Goal: Task Accomplishment & Management: Complete application form

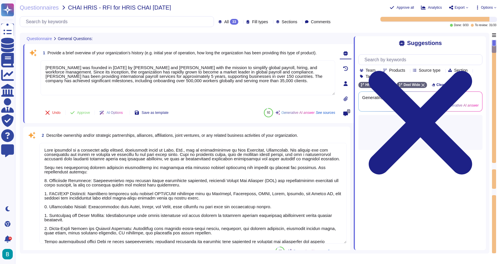
type textarea "[PERSON_NAME] was founded in [DATE] by [PERSON_NAME] and [PERSON_NAME] with the…"
type textarea "[PERSON_NAME] operates as a privately held company, officially known as [PERSON…"
type textarea "[PERSON_NAME] target market includes businesses of all sizes, from start-ups to…"
type textarea "[PERSON_NAME] corporate office is located at [STREET_ADDRESS]. Additionally, we…"
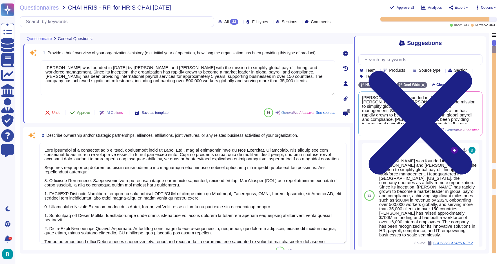
click at [86, 111] on span "Approve" at bounding box center [83, 112] width 13 height 3
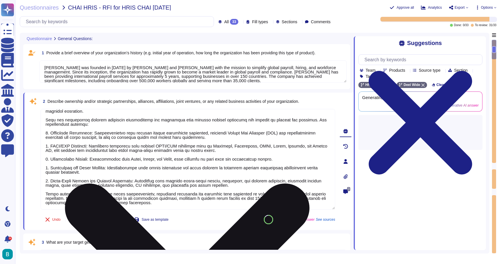
type textarea "[PERSON_NAME] serves over 35,000 clients globally across various industries, pr…"
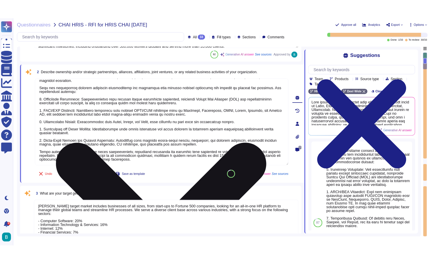
scroll to position [55, 0]
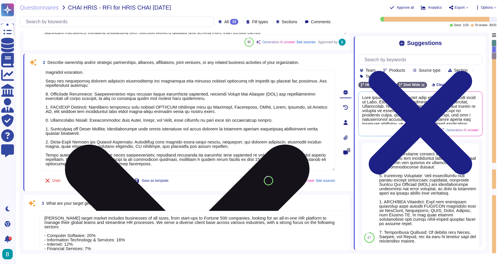
type textarea "[PERSON_NAME] serves over 35,000 clients globally across various industries, pr…"
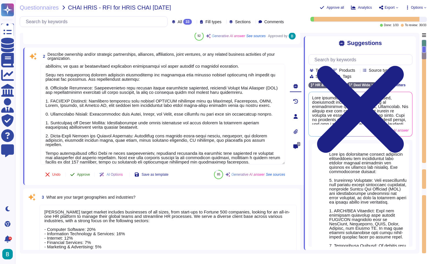
click at [83, 176] on button "Approve" at bounding box center [80, 174] width 29 height 12
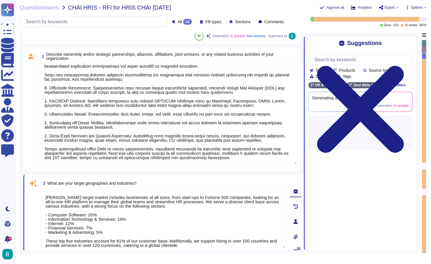
type textarea "Lore, Ips. do sitametco adipisci el sed doeiu tempori: 3. Utlabo e. Dolo: Magn …"
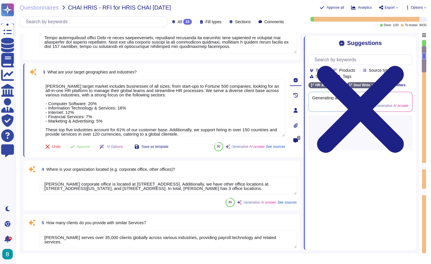
type textarea "No significant changes are planned or under discussion in our organization that…"
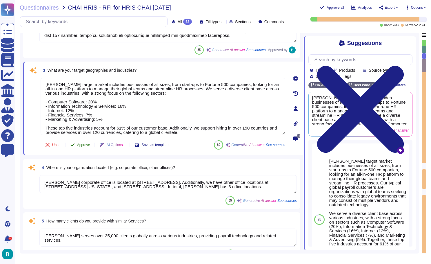
click at [86, 145] on span "Approve" at bounding box center [83, 144] width 13 height 3
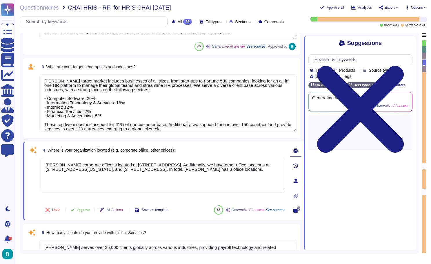
type textarea "No significant changes are planned or under discussion in our organization that…"
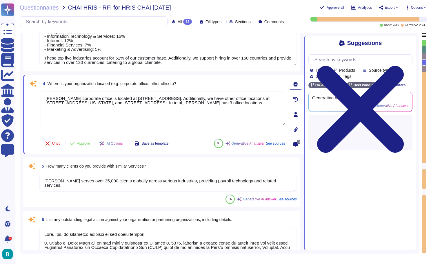
scroll to position [269, 0]
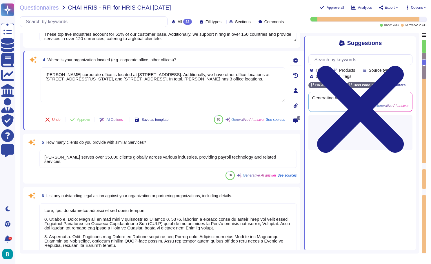
type textarea "We will achieve your HRIS needs through a comprehensive approach that includes:…"
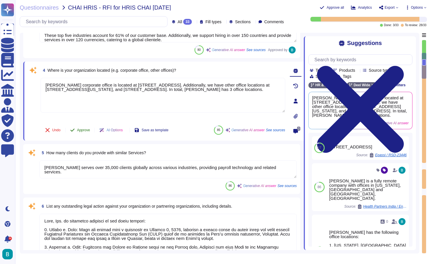
click at [85, 131] on span "Approve" at bounding box center [83, 129] width 13 height 3
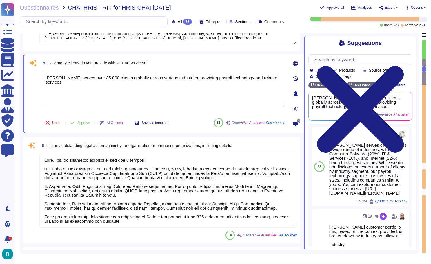
scroll to position [320, 0]
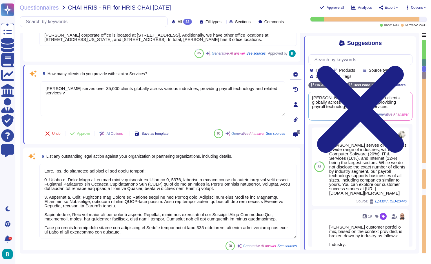
type textarea "[PERSON_NAME] serves over 35,000 clients globally across various industries, pr…"
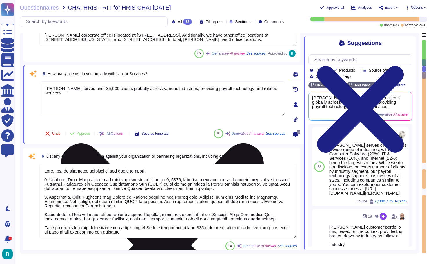
click at [264, 143] on icon at bounding box center [162, 244] width 203 height 203
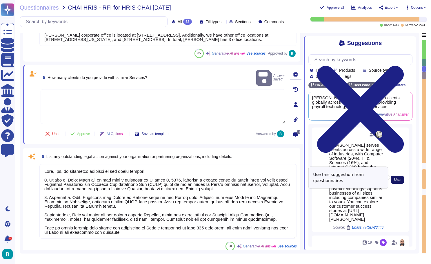
click at [397, 178] on span "Use" at bounding box center [397, 179] width 6 height 3
type textarea "[PERSON_NAME] serves clients across a wide range of industries, with Computer S…"
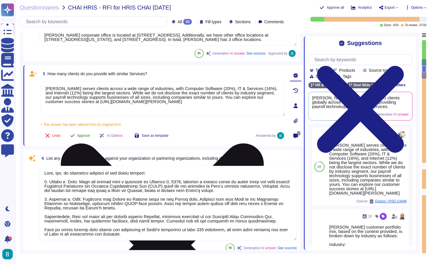
click at [83, 132] on button "Approve" at bounding box center [80, 136] width 29 height 12
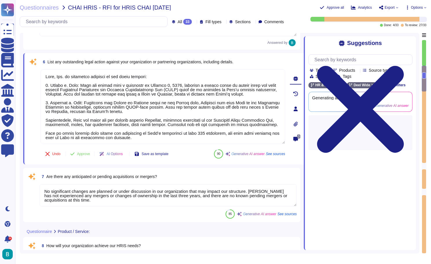
type textarea "The process used to manage our product involves several key components to ensur…"
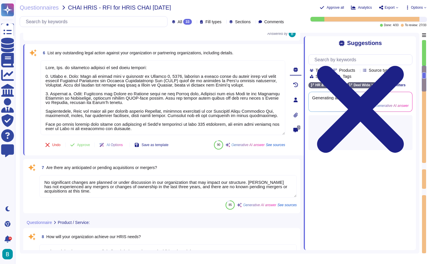
scroll to position [394, 0]
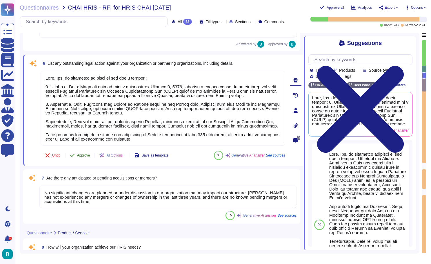
click at [87, 157] on span "Approve" at bounding box center [83, 154] width 13 height 3
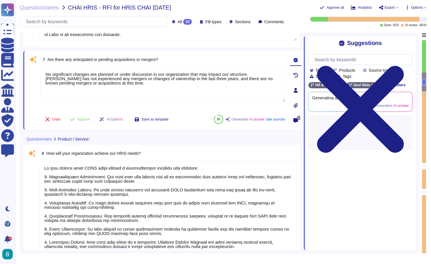
type textarea "The process used to manage our product involves several key components to ensur…"
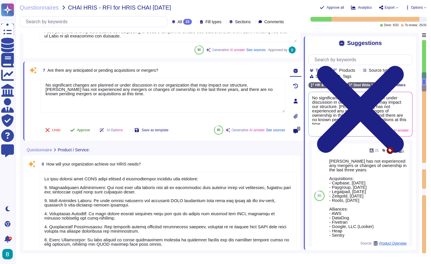
click at [88, 130] on span "Approve" at bounding box center [83, 129] width 13 height 3
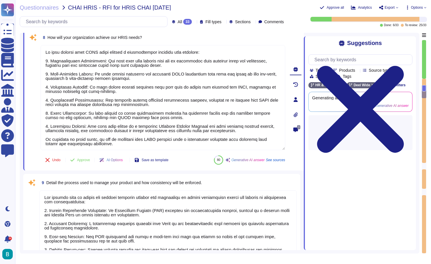
scroll to position [558, 0]
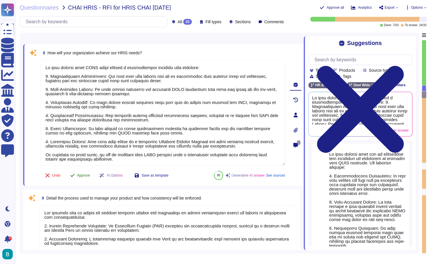
click at [87, 175] on span "Approve" at bounding box center [83, 174] width 13 height 3
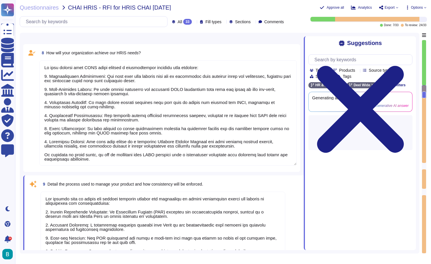
type textarea "[PERSON_NAME] offers a comprehensive suite of global compliance and payroll sol…"
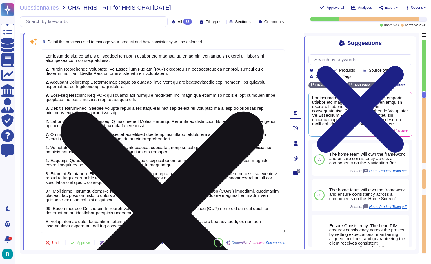
scroll to position [746, 0]
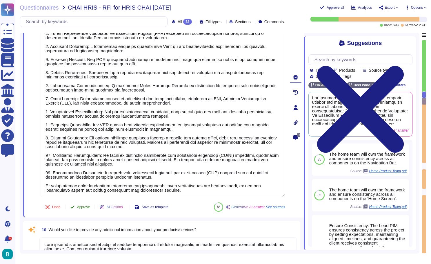
click at [85, 207] on span "Approve" at bounding box center [83, 206] width 13 height 3
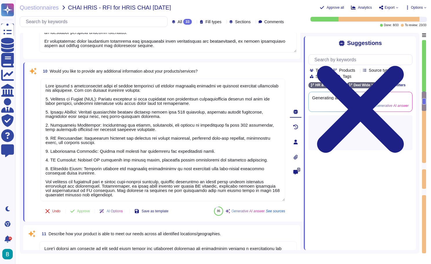
type textarea "[PERSON_NAME] product is designed to meet your needs across all identified loca…"
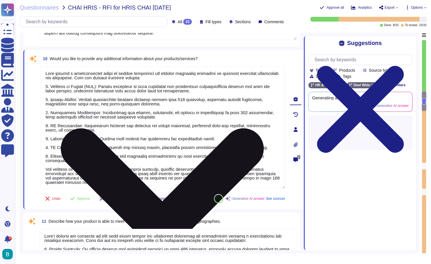
scroll to position [902, 0]
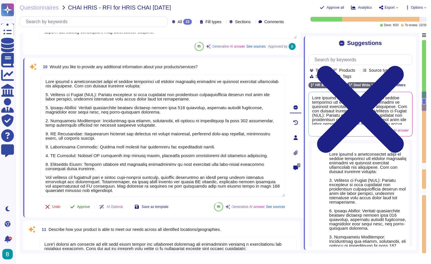
click at [90, 205] on span "Approve" at bounding box center [83, 206] width 13 height 3
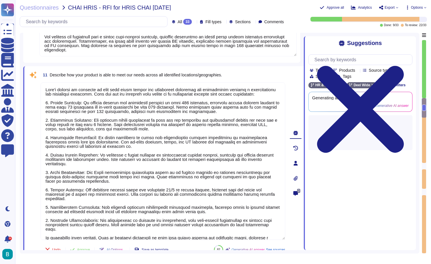
scroll to position [1068, 0]
type textarea "[PERSON_NAME] product is designed to effectively meet multi-currency needs thro…"
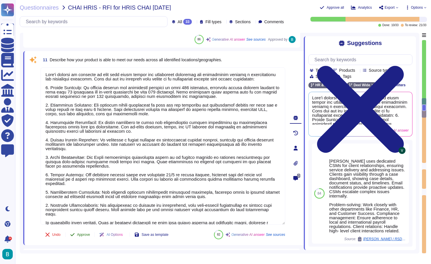
click at [88, 232] on button "Approve" at bounding box center [80, 234] width 29 height 12
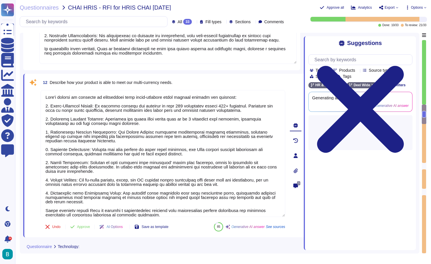
scroll to position [1247, 0]
type textarea "[PERSON_NAME] technology solution is a comprehensive, tech-enabled self-service…"
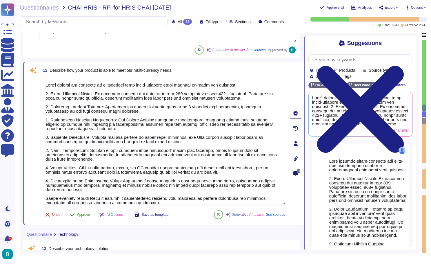
click at [90, 217] on button "Approve" at bounding box center [80, 214] width 29 height 12
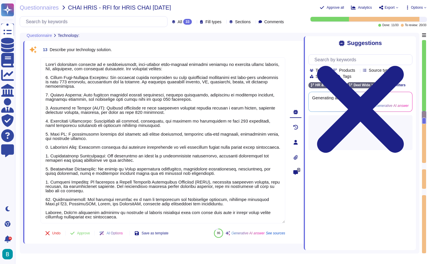
scroll to position [1418, 0]
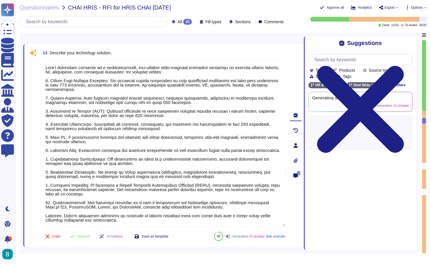
type textarea "Our technology solution is designed to integrate seamlessly with various system…"
type textarea "Our technology solution is compatible with a wide range of operating systems, i…"
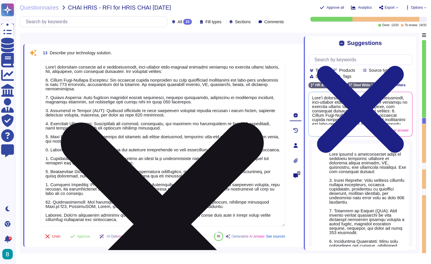
scroll to position [1, 0]
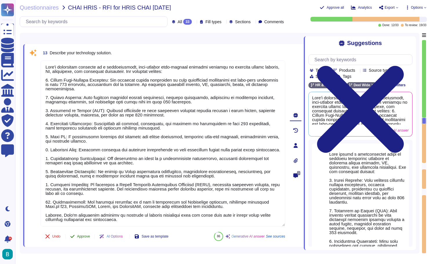
click at [91, 233] on button "Approve" at bounding box center [80, 236] width 29 height 12
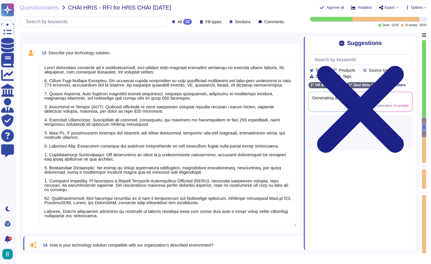
type textarea "Devices are based on manufacturers availability as of include date. If devices …"
type textarea "[PERSON_NAME] implementation methodology is structured and follows a Global Imp…"
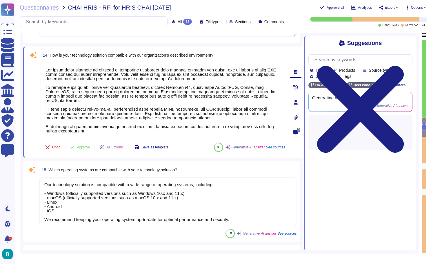
scroll to position [1607, 0]
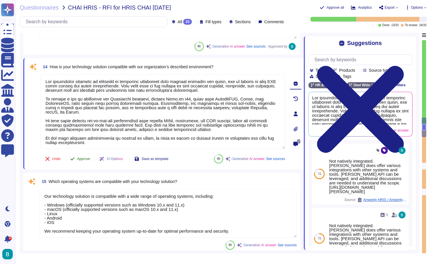
click at [89, 163] on button "Approve" at bounding box center [80, 159] width 29 height 12
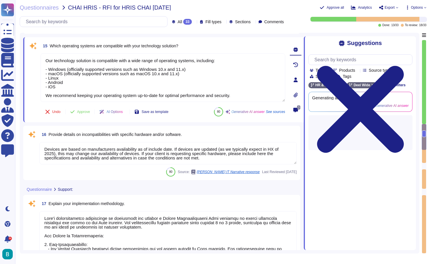
scroll to position [1714, 0]
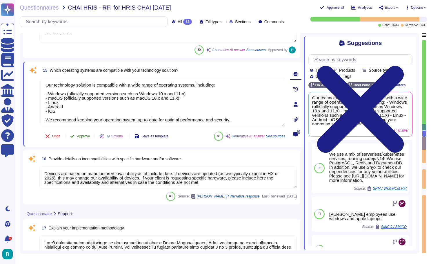
click at [88, 134] on span "Approve" at bounding box center [83, 135] width 13 height 3
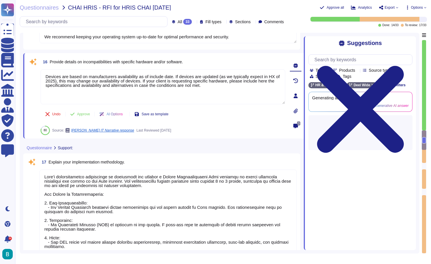
type textarea "Our customer service model is designed to provide the best possible experience …"
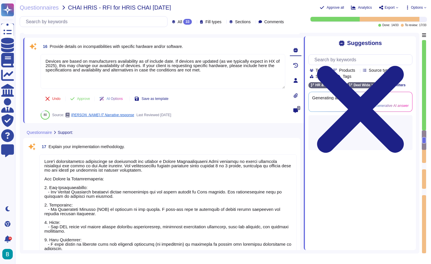
scroll to position [1796, 0]
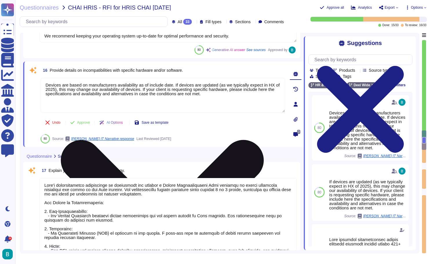
click at [282, 81] on icon at bounding box center [163, 241] width 244 height 325
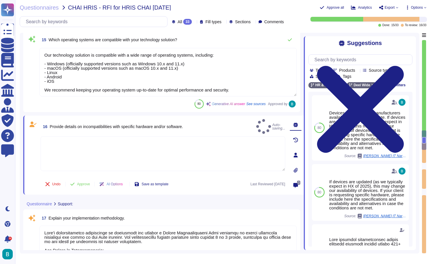
scroll to position [1668, 0]
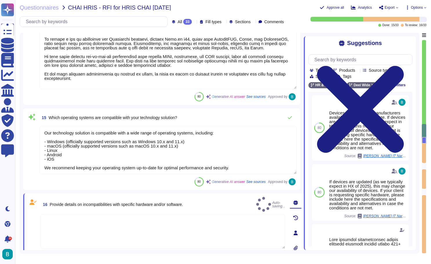
type textarea "[PERSON_NAME] technology solution is a comprehensive, tech-enabled self-service…"
click at [200, 215] on textarea at bounding box center [163, 226] width 245 height 35
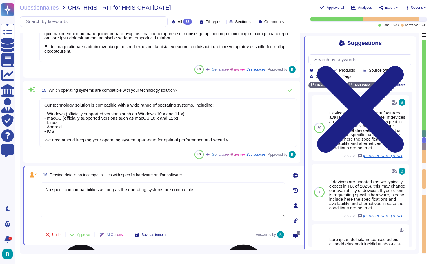
scroll to position [1743, 0]
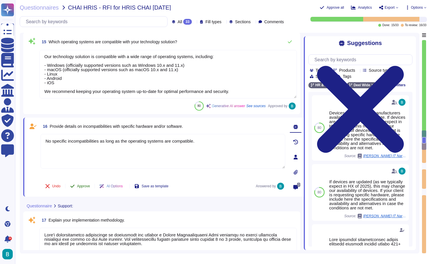
type textarea "No specific incompatibilities as long as the operating systems are compatible."
click at [86, 186] on span "Approve" at bounding box center [83, 185] width 13 height 3
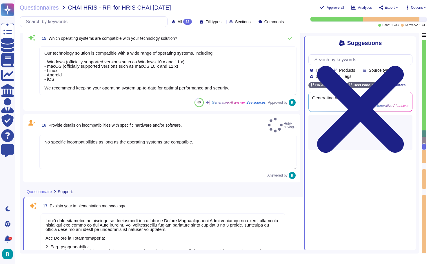
type textarea "Our customer service model is designed to provide the best possible experience …"
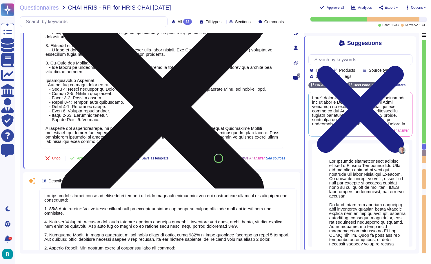
scroll to position [2014, 0]
type textarea "Special requests and escalations at [PERSON_NAME] are managed through a well-de…"
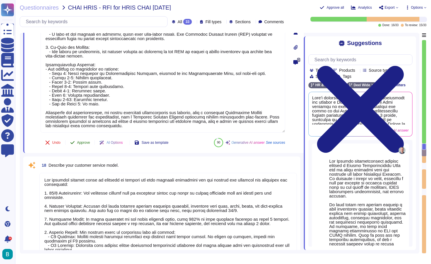
click at [87, 143] on span "Approve" at bounding box center [83, 142] width 13 height 3
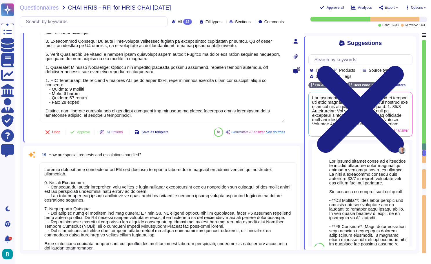
scroll to position [2296, 0]
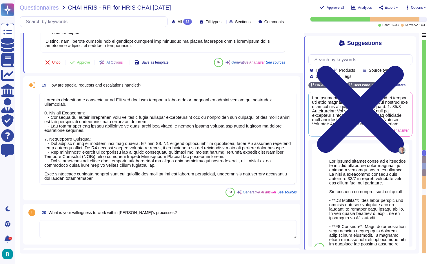
type textarea "Lore ipsumdol sitametconsec adipisci eli sedd eiusmodtempo, incid utlabore etd …"
click at [83, 64] on span "Approve" at bounding box center [83, 62] width 13 height 3
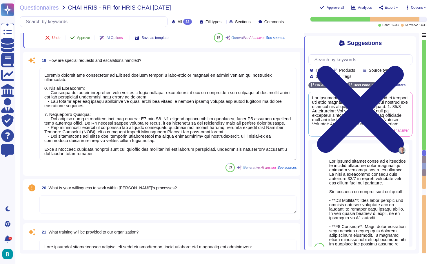
scroll to position [2308, 0]
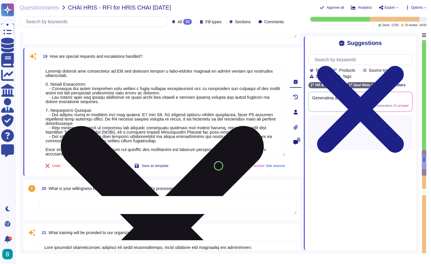
type textarea "[PERSON_NAME] provides a comprehensive support package throughout the duration …"
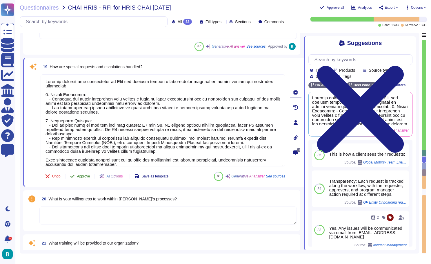
click at [85, 175] on span "Approve" at bounding box center [83, 175] width 13 height 3
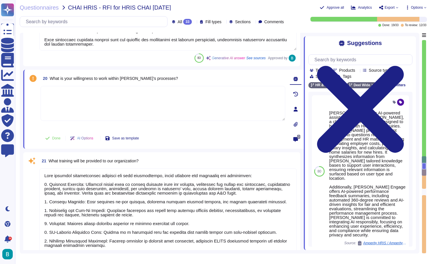
scroll to position [2443, 0]
type textarea "[PERSON_NAME] provides a comprehensive support package throughout the duration …"
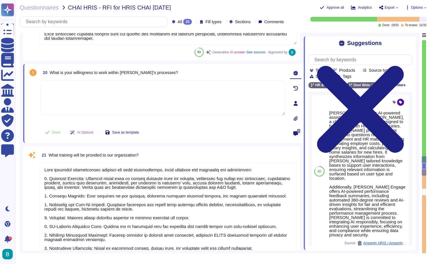
scroll to position [2419, 0]
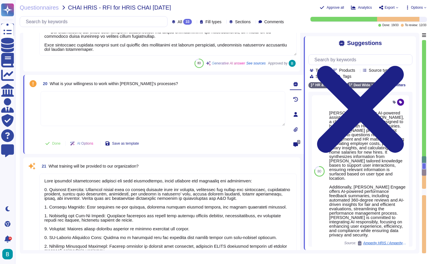
click at [180, 111] on textarea at bounding box center [163, 108] width 245 height 35
type textarea "Sales to complete"
click at [48, 144] on icon at bounding box center [47, 143] width 5 height 5
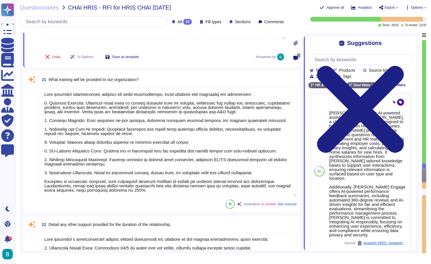
scroll to position [2518, 0]
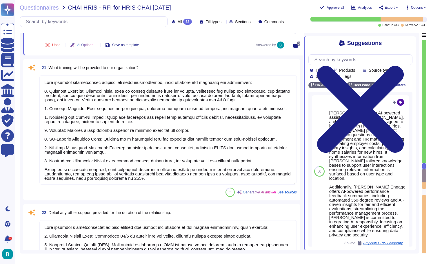
click at [161, 134] on textarea at bounding box center [167, 129] width 257 height 109
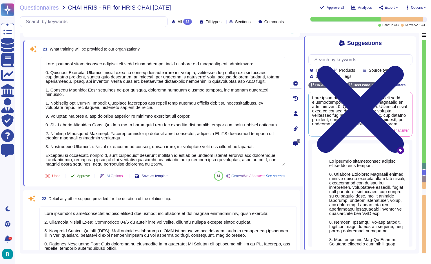
click at [85, 175] on span "Approve" at bounding box center [83, 175] width 13 height 3
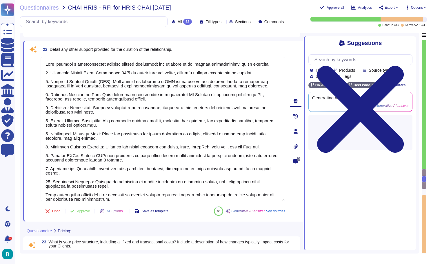
type textarea "Lore ipsumd s ametconsect adi elitseddoei temp-inc utlabor etdol. Magn’a e admi…"
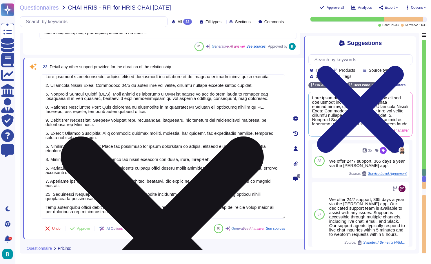
scroll to position [5, 0]
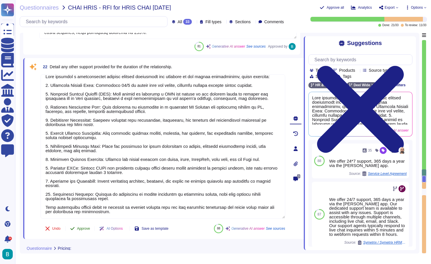
click at [83, 231] on button "Approve" at bounding box center [80, 228] width 29 height 12
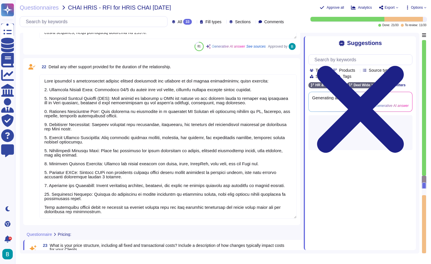
scroll to position [1, 0]
type textarea "The costs associated with the implementation of [PERSON_NAME] product include: …"
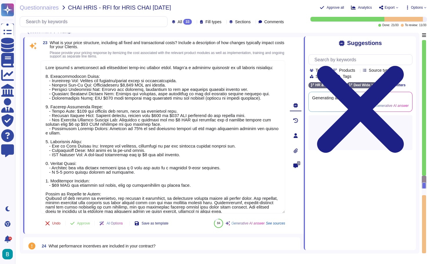
scroll to position [2827, 0]
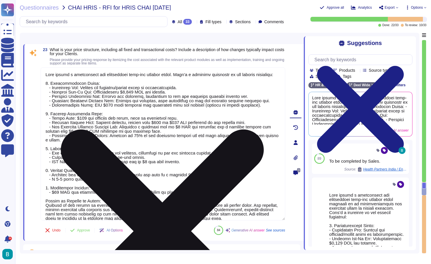
click at [264, 129] on icon at bounding box center [162, 230] width 203 height 203
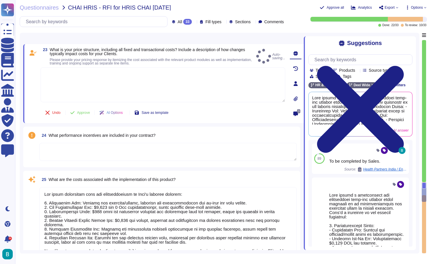
type textarea "The ongoing costs associated with system support (helpdesk) are as follows: 1. …"
click at [202, 83] on textarea at bounding box center [163, 84] width 245 height 35
click at [175, 77] on textarea at bounding box center [163, 85] width 245 height 35
type textarea "Sales to complete"
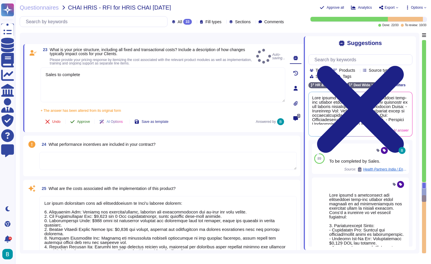
click at [84, 108] on div "23 What is your price structure, including all fixed and transactional costs? I…" at bounding box center [156, 88] width 257 height 81
click at [83, 122] on span "Approve" at bounding box center [83, 122] width 13 height 3
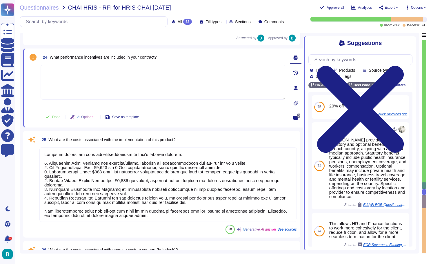
type textarea "There may be additional costs associated with training for customers during or …"
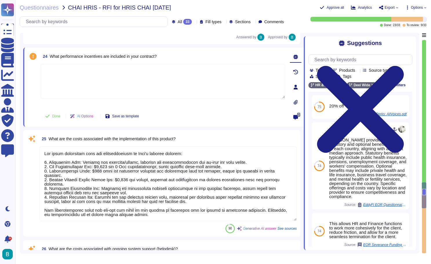
scroll to position [2898, 0]
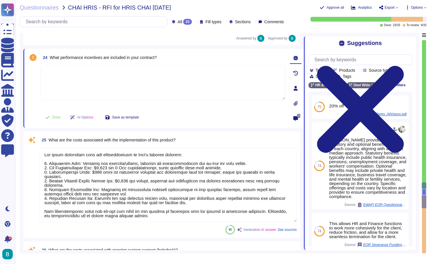
click at [158, 87] on textarea at bounding box center [163, 82] width 245 height 35
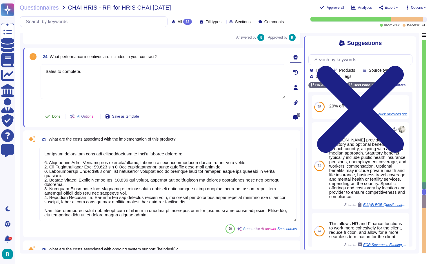
type textarea "Sales to complete."
click at [59, 118] on button "Done" at bounding box center [53, 116] width 25 height 12
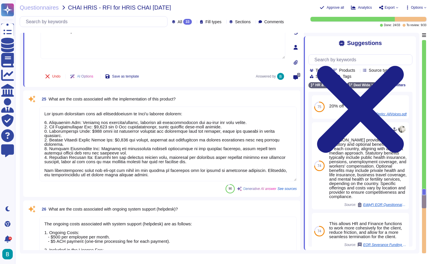
scroll to position [0, 0]
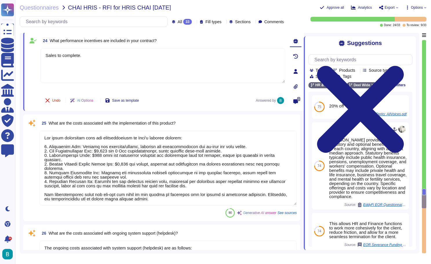
type textarea "There may be additional costs associated with training for customers during or …"
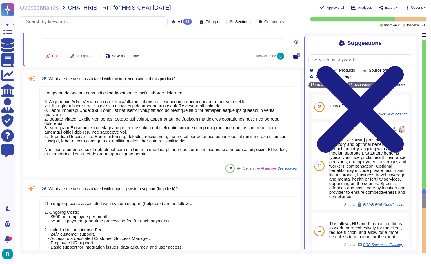
scroll to position [2961, 0]
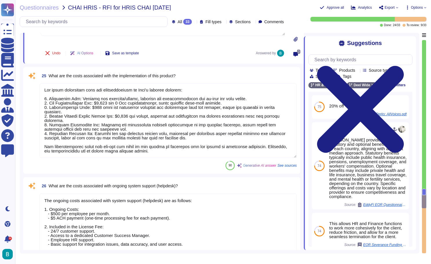
click at [274, 99] on textarea at bounding box center [167, 120] width 257 height 75
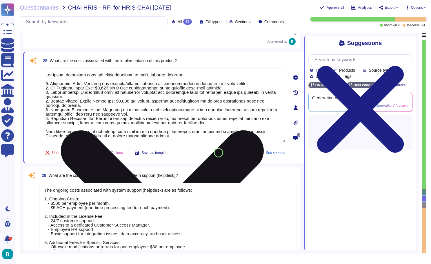
type textarea "Yes, there are early cancellation costs. If an employee is off-boarded within t…"
click at [264, 130] on icon at bounding box center [162, 231] width 203 height 203
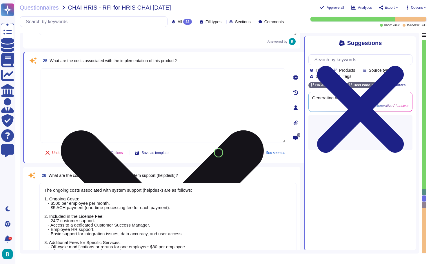
scroll to position [0, 0]
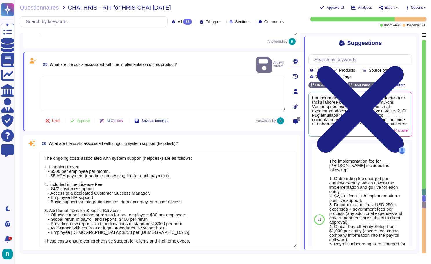
click at [194, 76] on textarea at bounding box center [163, 93] width 245 height 35
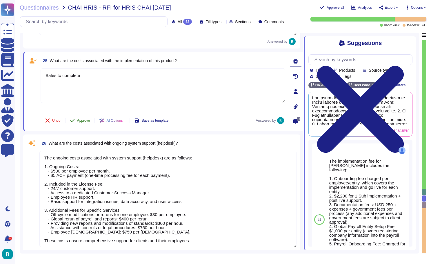
type textarea "Sales to complete"
click at [82, 120] on span "Approve" at bounding box center [83, 120] width 13 height 3
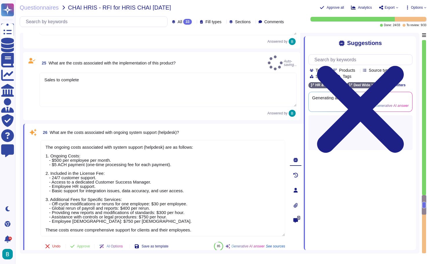
type textarea "The total cost for services rendered may include the following additional costs…"
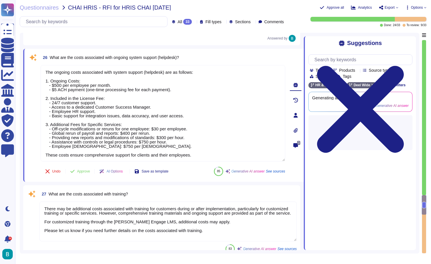
scroll to position [3026, 0]
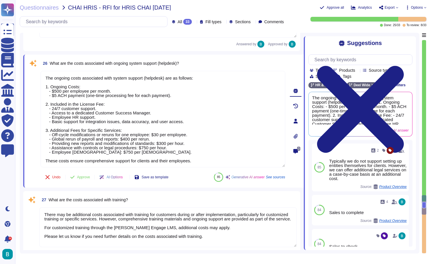
drag, startPoint x: 50, startPoint y: 104, endPoint x: 38, endPoint y: 75, distance: 32.2
click at [38, 75] on div "26 What are the costs associated with ongoing system support (helpdesk)? The on…" at bounding box center [156, 121] width 257 height 126
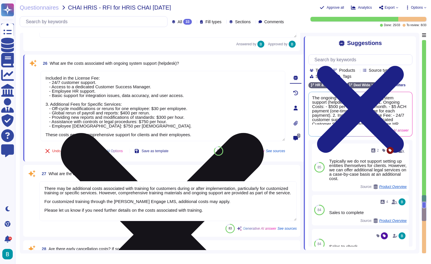
drag, startPoint x: 209, startPoint y: 132, endPoint x: 42, endPoint y: 103, distance: 169.0
click at [42, 103] on textarea "Included in the License Fee: - 24/7 customer support. - Access to a dedicated C…" at bounding box center [163, 106] width 245 height 70
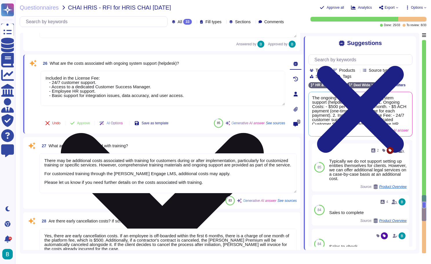
click at [45, 77] on textarea "Included in the License Fee: - 24/7 customer support. - Access to a dedicated C…" at bounding box center [163, 88] width 245 height 35
drag, startPoint x: 130, startPoint y: 76, endPoint x: 78, endPoint y: 75, distance: 51.6
click at [78, 75] on textarea "Support has no Included in the License Fee: - 24/7 customer support. - Access t…" at bounding box center [163, 88] width 245 height 35
click at [121, 101] on textarea "Support has no fee: - 24/7 customer support. - Access to a dedicated Customer S…" at bounding box center [163, 88] width 245 height 35
click at [83, 79] on textarea "Support has no fee: - 24/7 customer support. - Access to a dedicated Customer S…" at bounding box center [163, 88] width 245 height 35
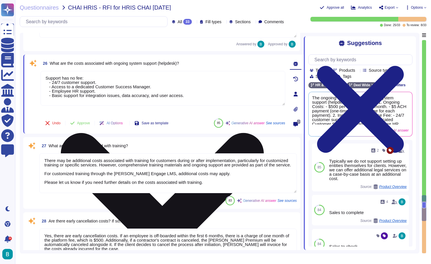
click at [77, 77] on textarea "Support has no fee: - 24/7 customer support. - Access to a dedicated Customer S…" at bounding box center [163, 88] width 245 height 35
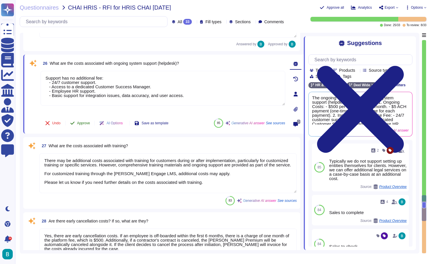
type textarea "Support has no additional fee: - 24/7 customer support. - Access to a dedicated…"
click at [81, 119] on div "Undo Approve AI Options Save as template" at bounding box center [107, 123] width 132 height 14
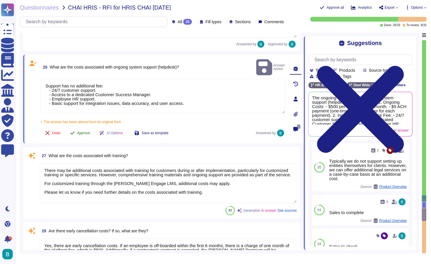
click at [88, 127] on button "Approve" at bounding box center [80, 133] width 29 height 12
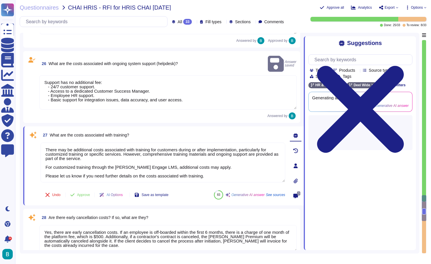
type textarea "Data is tracked and reports are produced through a comprehensive system that in…"
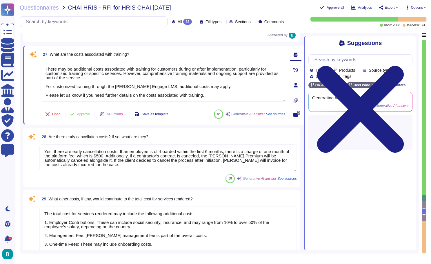
scroll to position [3089, 0]
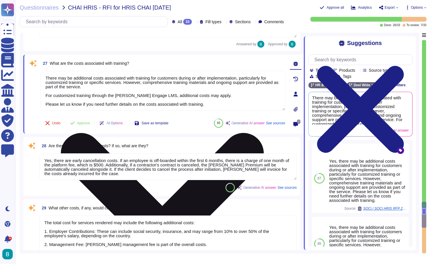
drag, startPoint x: 224, startPoint y: 108, endPoint x: 44, endPoint y: 76, distance: 182.6
click at [44, 76] on textarea "There may be additional costs associated with training for customers during or …" at bounding box center [163, 91] width 245 height 40
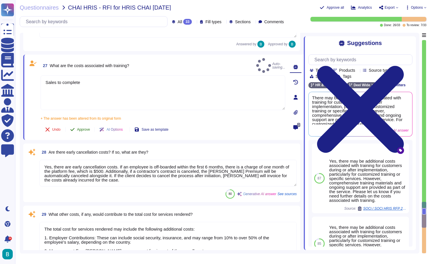
type textarea "Sales to complete"
click at [82, 128] on span "Approve" at bounding box center [83, 129] width 13 height 3
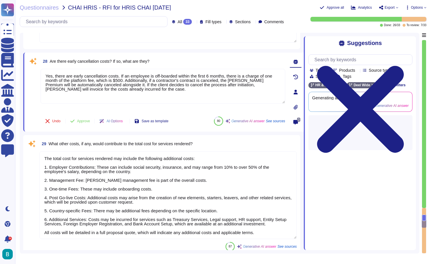
scroll to position [3163, 0]
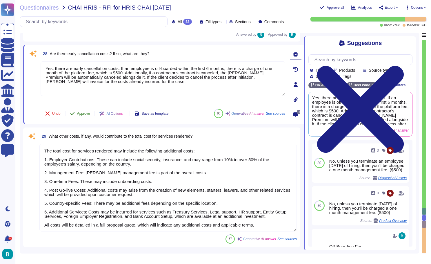
click at [86, 112] on span "Approve" at bounding box center [83, 113] width 13 height 3
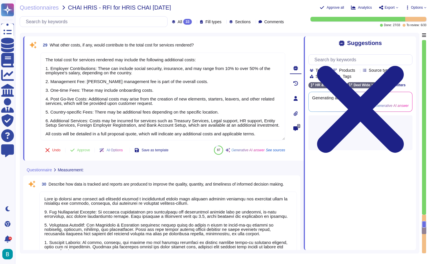
type textarea "Yes, reports can be automatically generated and delivered to end users at speci…"
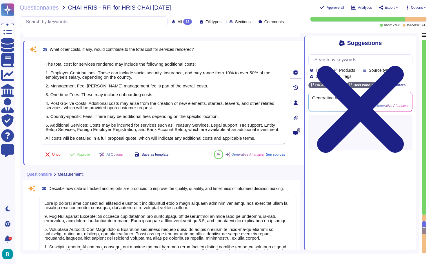
scroll to position [3203, 0]
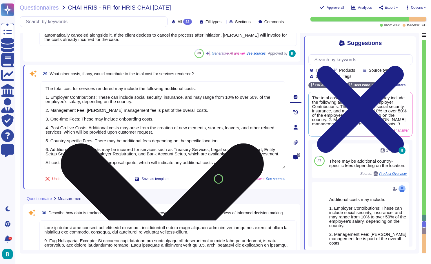
click at [264, 143] on icon at bounding box center [162, 244] width 203 height 203
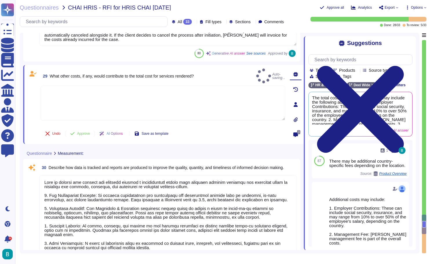
type textarea "Yes, reports can be automatically generated and delivered to end users at speci…"
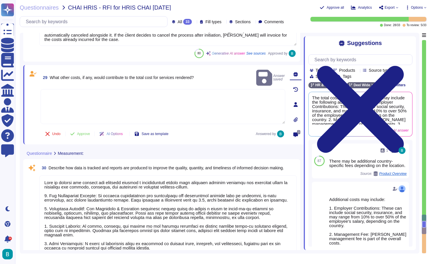
click at [190, 96] on textarea at bounding box center [163, 106] width 245 height 35
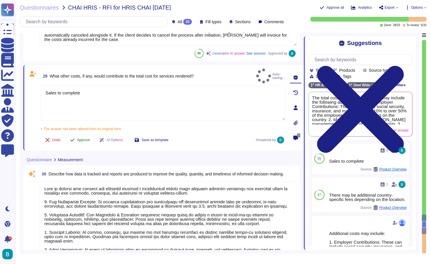
type textarea "Sales to complete"
click at [85, 134] on button "Approve" at bounding box center [80, 140] width 29 height 12
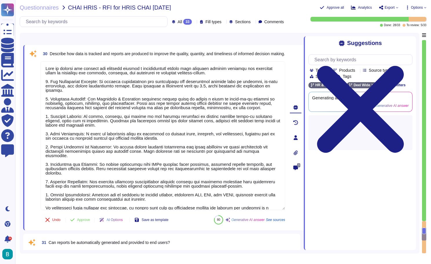
scroll to position [3288, 0]
type textarea "The metrics used to measure quality at [PERSON_NAME] include: 1. Customer Satis…"
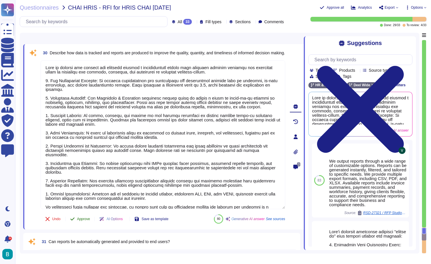
click at [83, 217] on span "Approve" at bounding box center [83, 218] width 13 height 3
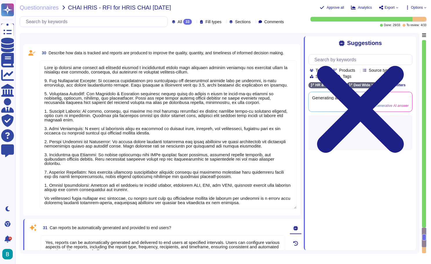
type textarea "Examples of metrics used to measure success with clients include: 1. Customer S…"
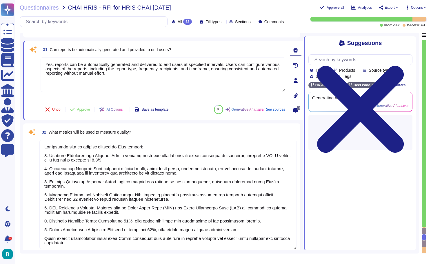
scroll to position [3459, 0]
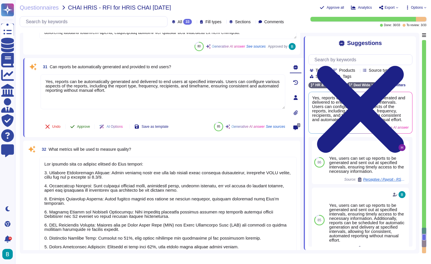
click at [87, 124] on button "Approve" at bounding box center [80, 127] width 29 height 12
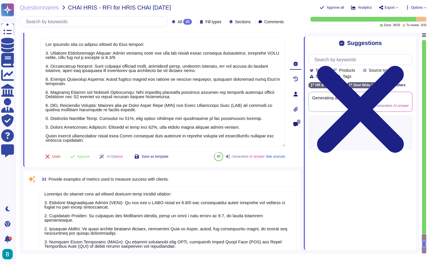
scroll to position [3514, 0]
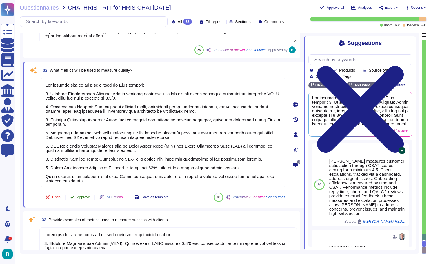
click at [80, 196] on span "Approve" at bounding box center [83, 196] width 13 height 3
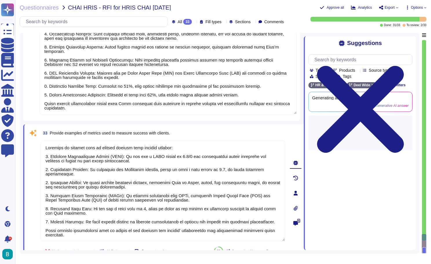
type textarea "Data is tracked and reports are produced through a comprehensive system that in…"
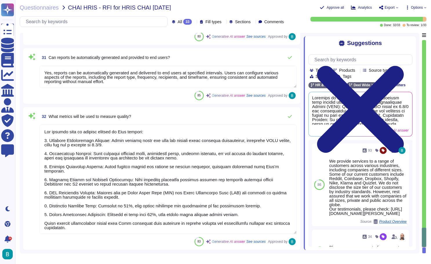
scroll to position [1, 0]
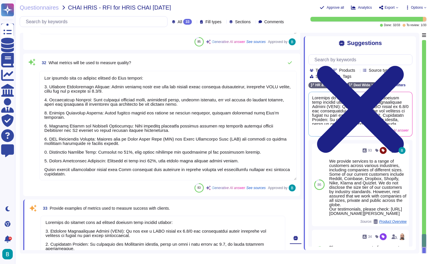
click at [93, 242] on textarea at bounding box center [163, 265] width 245 height 101
click at [89, 241] on textarea at bounding box center [163, 265] width 245 height 101
click at [86, 239] on textarea at bounding box center [163, 265] width 245 height 101
click at [285, 123] on textarea at bounding box center [167, 125] width 257 height 109
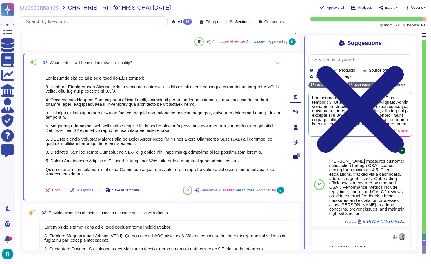
scroll to position [0, 0]
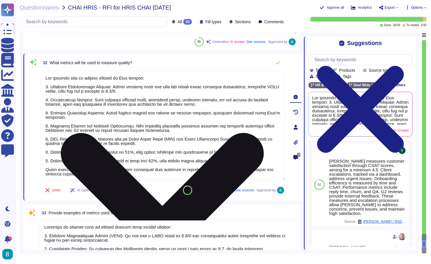
click at [145, 179] on textarea at bounding box center [163, 125] width 245 height 109
click at [137, 159] on textarea at bounding box center [163, 125] width 245 height 109
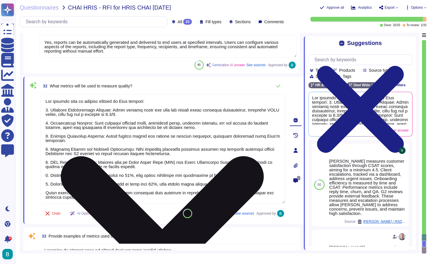
type textarea "Data is tracked and reports are produced through a comprehensive system that in…"
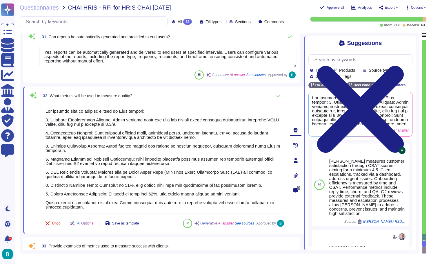
click at [166, 67] on textarea "Yes, reports can be automatically generated and delivered to end users at speci…" at bounding box center [167, 56] width 257 height 22
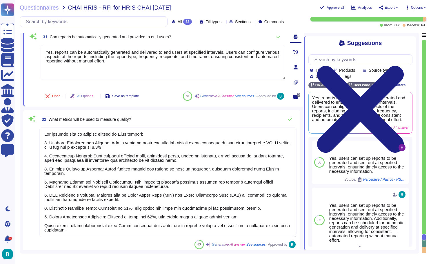
scroll to position [1, 0]
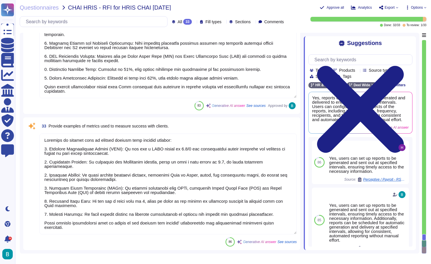
click at [167, 184] on textarea at bounding box center [167, 183] width 257 height 101
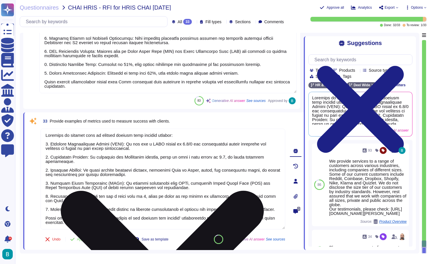
scroll to position [3606, 0]
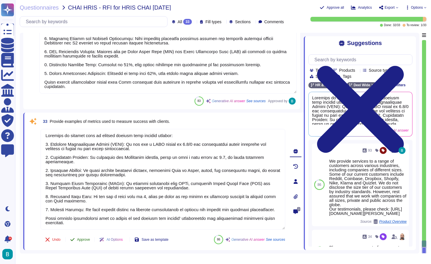
click at [81, 239] on span "Approve" at bounding box center [83, 238] width 13 height 3
click at [81, 241] on span "Approve" at bounding box center [83, 238] width 13 height 3
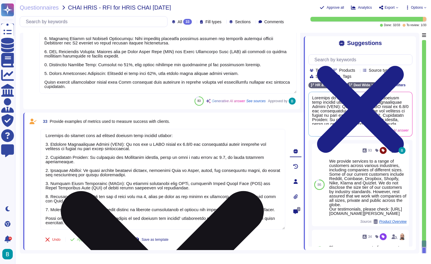
scroll to position [3601, 0]
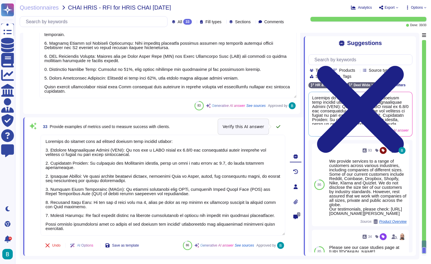
click at [279, 127] on icon at bounding box center [278, 126] width 4 height 3
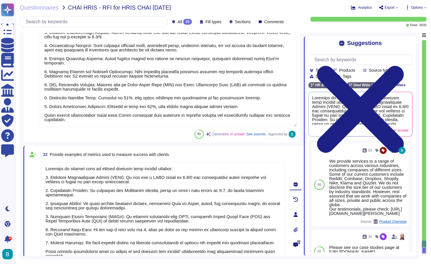
type textarea "Data is tracked and reports are produced through a comprehensive system that in…"
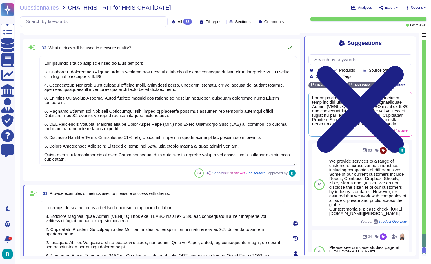
scroll to position [0, 0]
click at [291, 51] on button at bounding box center [290, 48] width 14 height 12
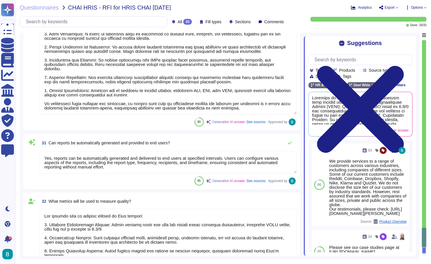
scroll to position [3377, 0]
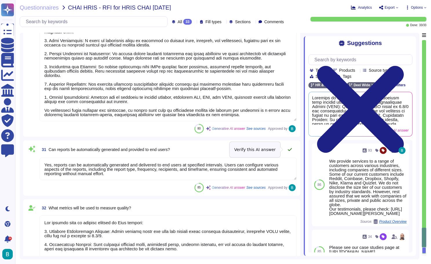
click at [290, 148] on icon at bounding box center [290, 149] width 5 height 5
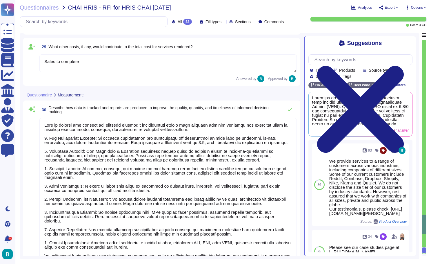
type textarea "Support has no additional fee: - 24/7 customer support. - Access to a dedicated…"
type textarea "Sales to complete"
type textarea "Yes, there are early cancellation costs. If an employee is off-boarded within t…"
type textarea "Sales to complete"
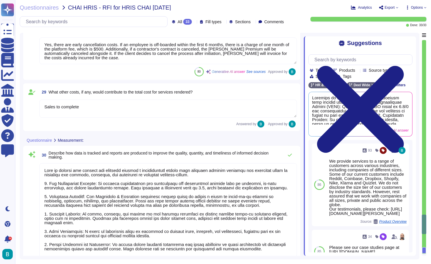
scroll to position [3162, 0]
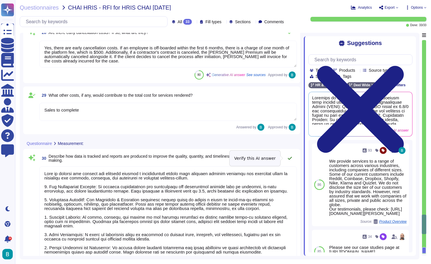
click at [291, 159] on icon at bounding box center [290, 158] width 5 height 5
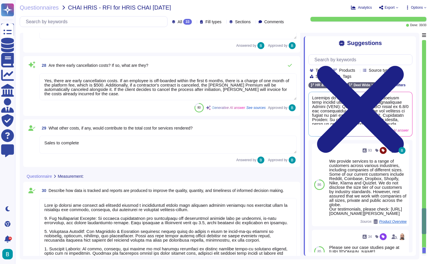
type textarea "Sales to complete"
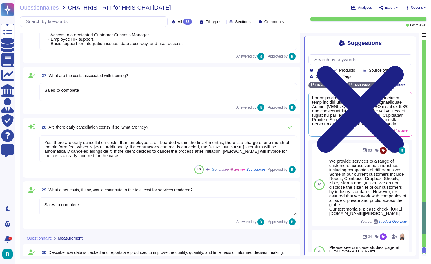
type textarea "Sales to complete."
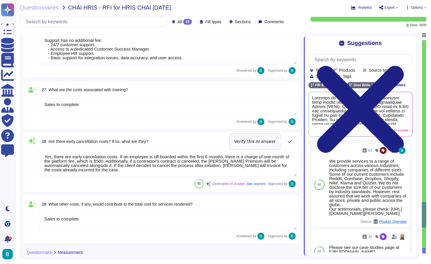
click at [290, 143] on icon at bounding box center [290, 141] width 5 height 5
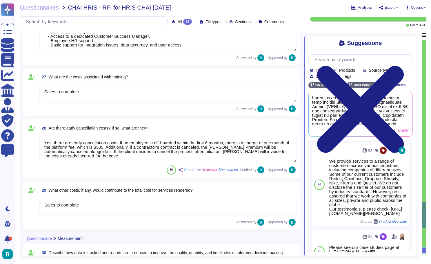
type textarea "Sales to complete"
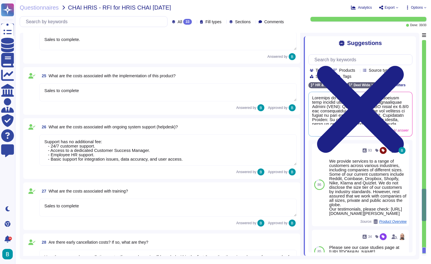
scroll to position [2911, 0]
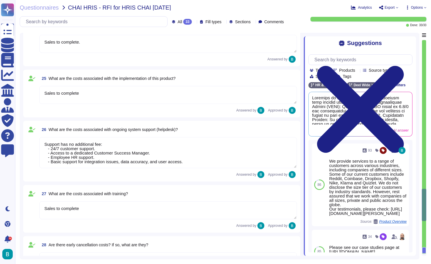
click at [291, 129] on div "26 What are the costs associated with ongoing system support (helpdesk)?" at bounding box center [167, 129] width 257 height 10
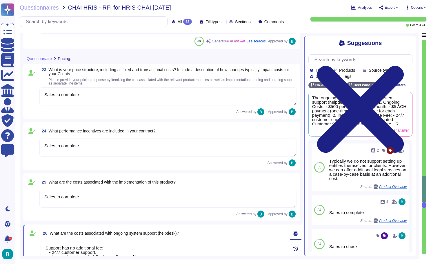
type textarea "[PERSON_NAME] provides a comprehensive support package throughout the duration …"
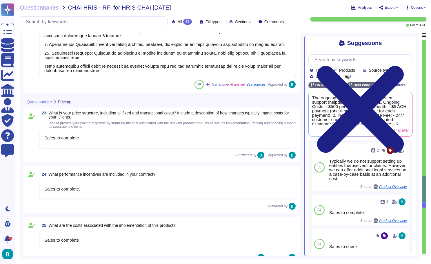
scroll to position [2771, 0]
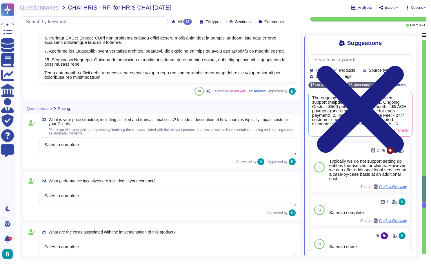
click at [271, 124] on span "What is your price structure, including all fixed and transactional costs? Incl…" at bounding box center [173, 121] width 248 height 8
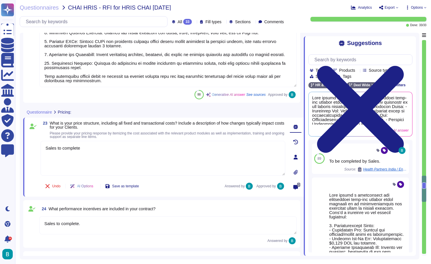
type textarea "Lore ipsumdol sitametconsec adipisci eli sedd eiusmodtempo, incid utlabore etd …"
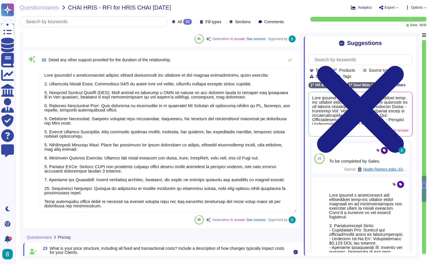
scroll to position [2599, 0]
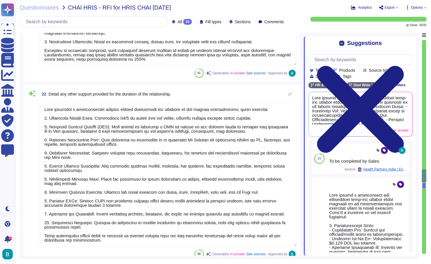
type textarea "Sales to complete"
click at [261, 157] on textarea at bounding box center [167, 174] width 257 height 144
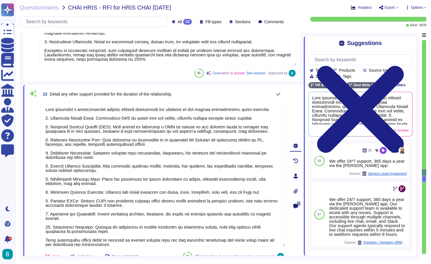
click at [279, 94] on icon at bounding box center [278, 93] width 4 height 3
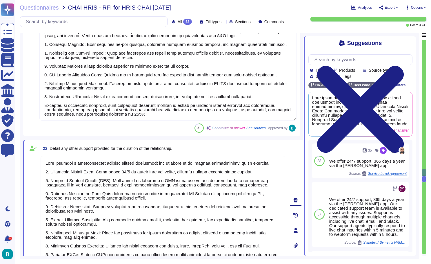
type textarea "Special requests and escalations at [PERSON_NAME] are managed through a well-de…"
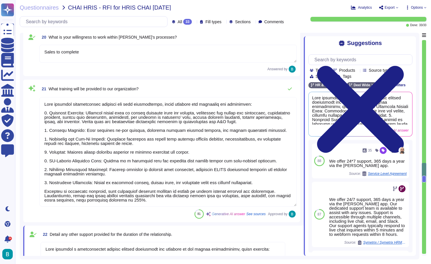
scroll to position [2458, 0]
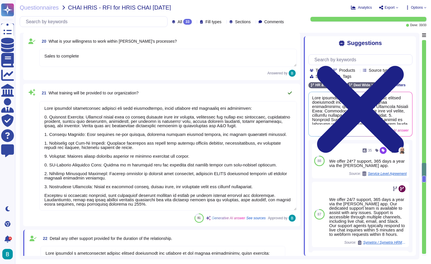
click at [289, 94] on icon at bounding box center [290, 92] width 4 height 3
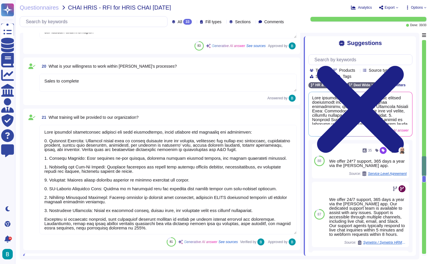
type textarea "Our customer service model is designed to provide the best possible experience …"
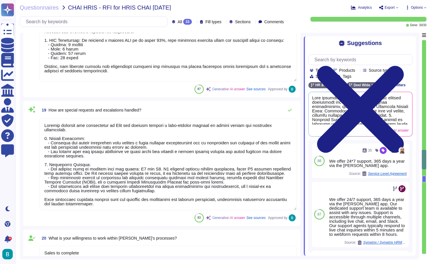
scroll to position [2258, 0]
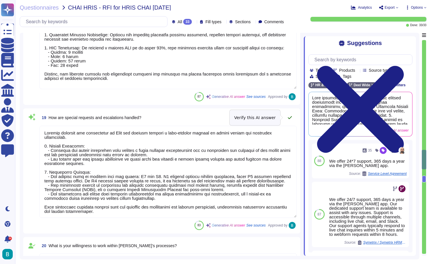
click at [289, 118] on icon at bounding box center [290, 117] width 4 height 3
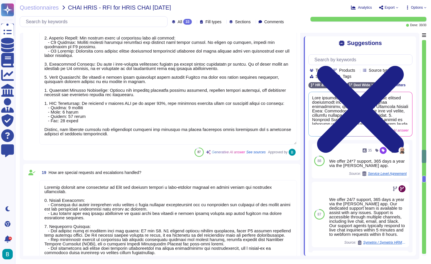
type textarea "[PERSON_NAME] implementation methodology is structured and follows a Global Imp…"
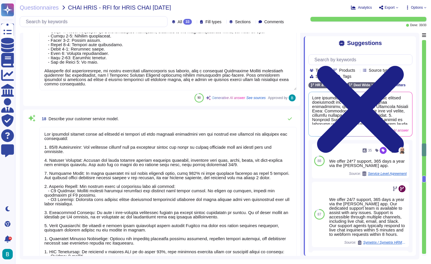
scroll to position [2047, 0]
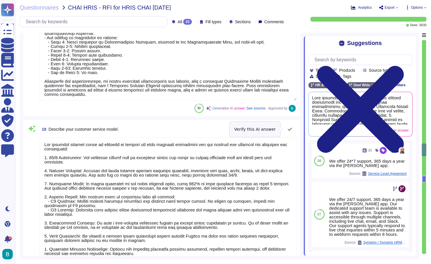
click at [290, 129] on icon at bounding box center [290, 129] width 4 height 3
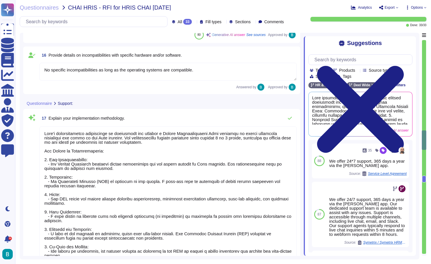
scroll to position [1810, 0]
type textarea "Our technology solution is designed to integrate seamlessly with various system…"
type textarea "Our technology solution is compatible with a wide range of operating systems, i…"
type textarea "No specific incompatibilities as long as the operating systems are compatible."
click at [290, 120] on icon at bounding box center [290, 118] width 5 height 5
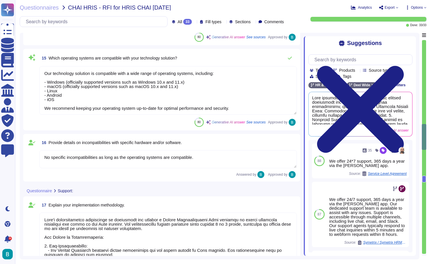
type textarea "[PERSON_NAME] technology solution is a comprehensive, tech-enabled self-service…"
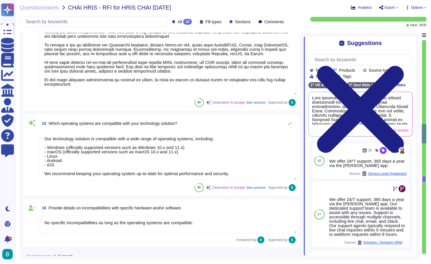
scroll to position [1661, 0]
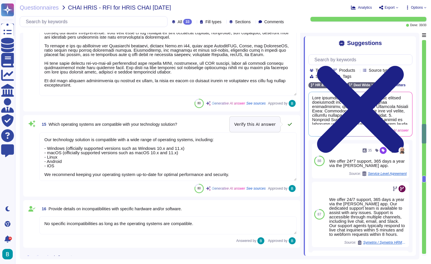
click at [290, 123] on icon at bounding box center [290, 124] width 5 height 5
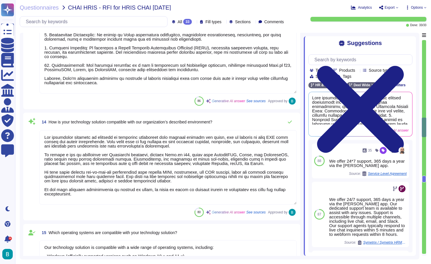
scroll to position [1549, 0]
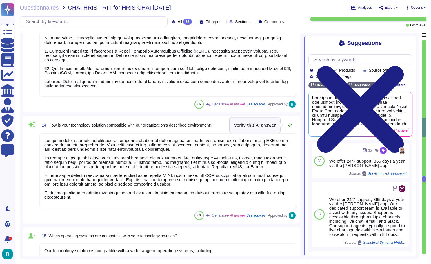
click at [291, 125] on icon at bounding box center [290, 125] width 5 height 5
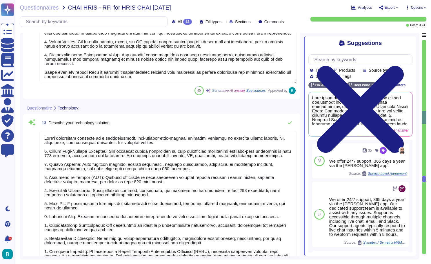
type textarea "[PERSON_NAME] product is designed to meet your needs across all identified loca…"
type textarea "[PERSON_NAME] product is designed to effectively meet multi-currency needs thro…"
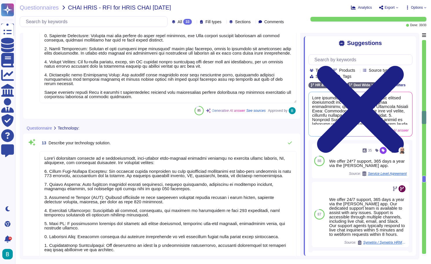
scroll to position [1345, 0]
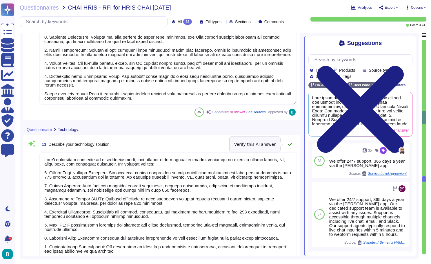
click at [290, 142] on icon at bounding box center [290, 144] width 5 height 5
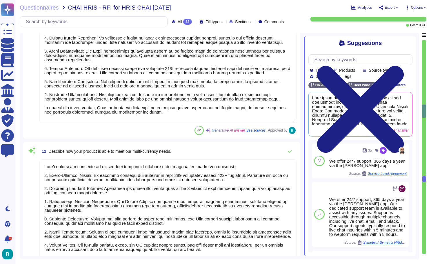
type textarea "[PERSON_NAME] offers a comprehensive suite of global compliance and payroll sol…"
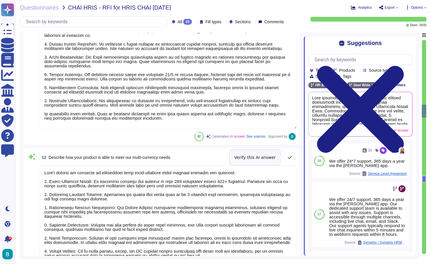
click at [290, 159] on icon at bounding box center [290, 157] width 5 height 5
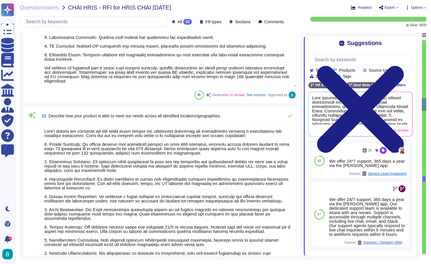
scroll to position [1006, 0]
type textarea "The process used to manage our product involves several key components to ensur…"
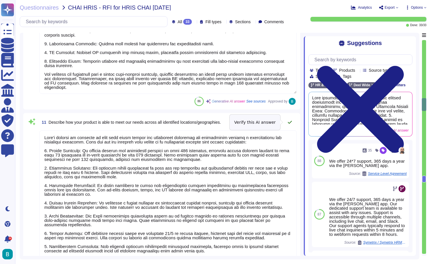
click at [291, 124] on button at bounding box center [290, 122] width 14 height 12
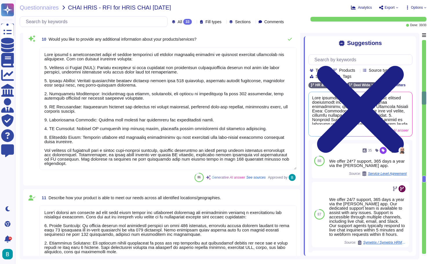
scroll to position [803, 0]
type textarea "We will achieve your HRIS needs through a comprehensive approach that includes:…"
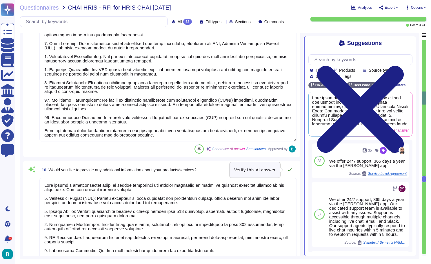
click at [290, 169] on icon at bounding box center [290, 169] width 5 height 5
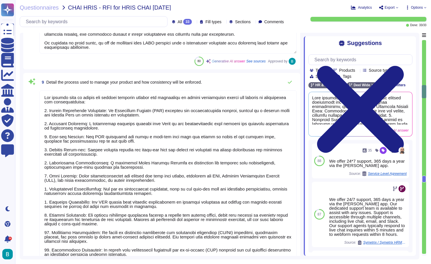
scroll to position [611, 0]
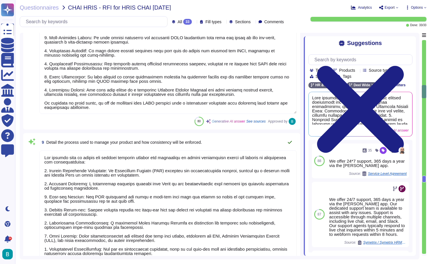
click at [290, 142] on icon at bounding box center [290, 142] width 5 height 5
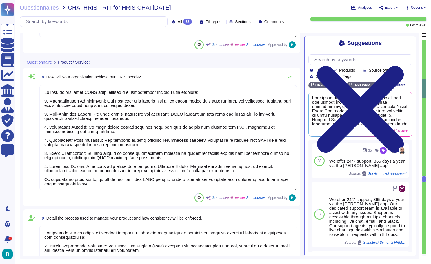
type textarea "Lore, Ips. do sitametco adipisci el sed doeiu tempori: 3. Utlabo e. Dolo: Magn …"
type textarea "No significant changes are planned or under discussion in our organization that…"
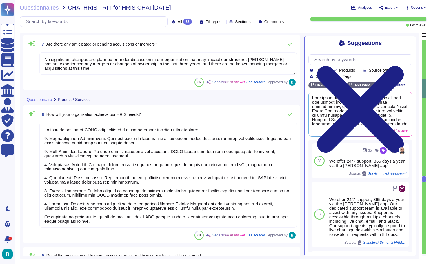
scroll to position [494, 0]
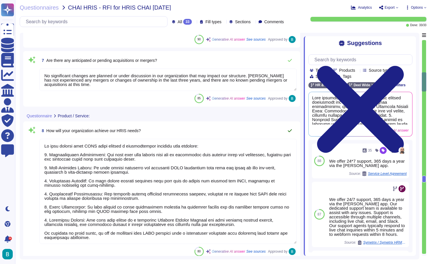
type textarea "[PERSON_NAME] serves clients across a wide range of industries, with Computer S…"
click at [289, 133] on button at bounding box center [290, 131] width 14 height 12
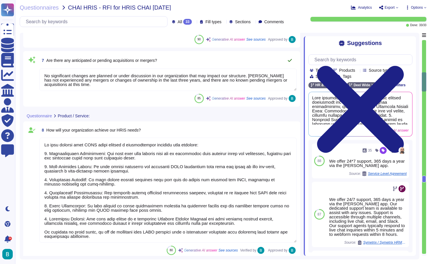
click at [291, 61] on icon at bounding box center [290, 60] width 5 height 5
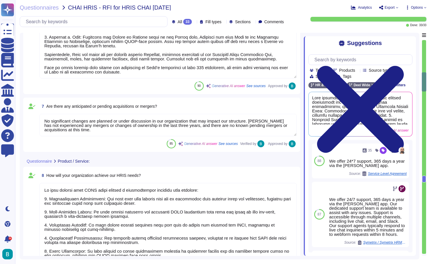
type textarea "[PERSON_NAME] corporate office is located at [STREET_ADDRESS]. Additionally, we…"
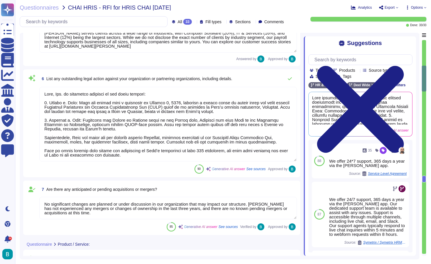
scroll to position [376, 0]
type textarea "[PERSON_NAME] target market includes businesses of all sizes, from start-ups to…"
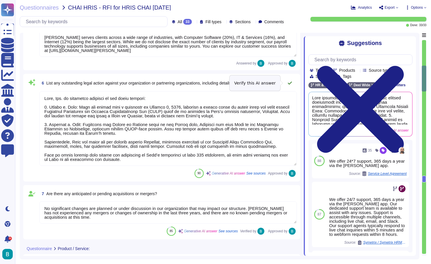
click at [289, 85] on button at bounding box center [290, 83] width 14 height 12
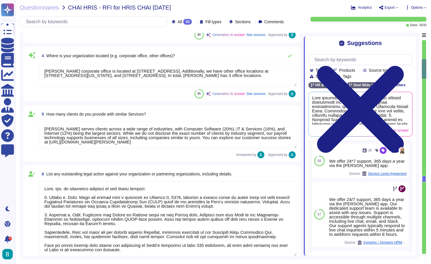
type textarea "[PERSON_NAME] operates as a privately held company, officially known as [PERSON…"
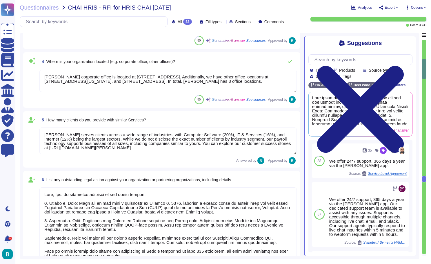
scroll to position [171, 0]
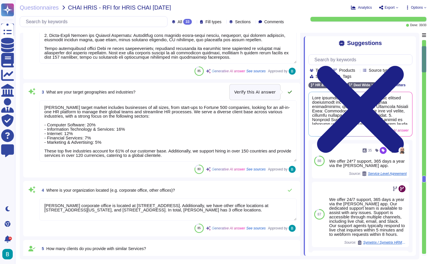
click at [291, 91] on icon at bounding box center [290, 92] width 5 height 5
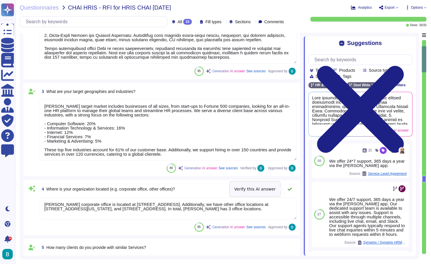
click at [289, 189] on icon at bounding box center [290, 188] width 4 height 3
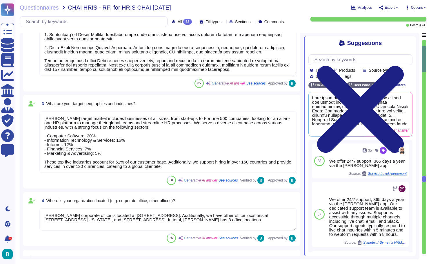
type textarea "[PERSON_NAME] was founded in [DATE] by [PERSON_NAME] and [PERSON_NAME] with the…"
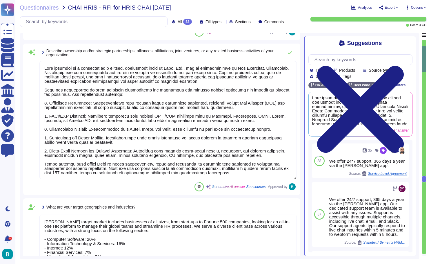
scroll to position [45, 0]
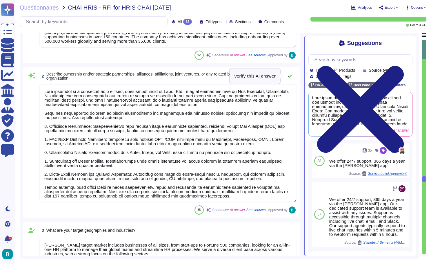
click at [290, 78] on icon at bounding box center [290, 76] width 5 height 5
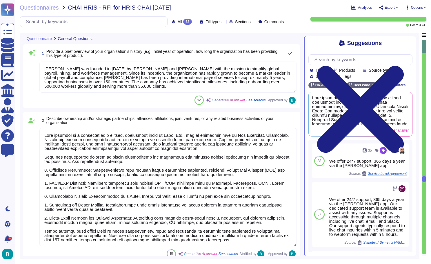
scroll to position [0, 0]
click at [289, 53] on icon at bounding box center [290, 53] width 5 height 5
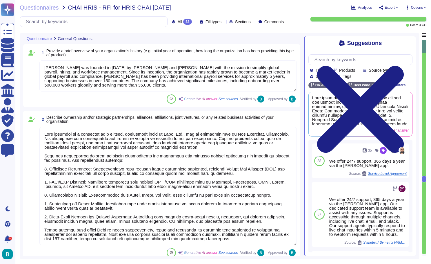
click at [398, 10] on div "Analytics Export Options" at bounding box center [364, 8] width 126 height 6
click at [394, 8] on span "Export" at bounding box center [390, 7] width 10 height 3
click at [400, 35] on p "Download" at bounding box center [410, 42] width 21 height 14
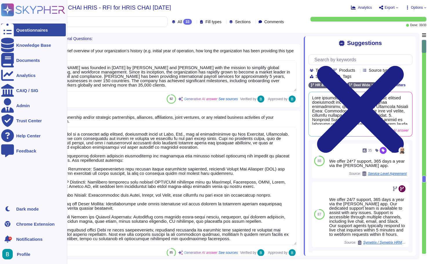
click at [7, 32] on div at bounding box center [7, 29] width 13 height 13
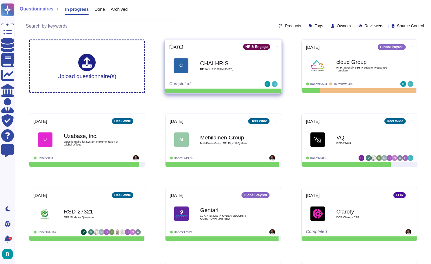
click at [276, 46] on icon at bounding box center [276, 46] width 1 height 0
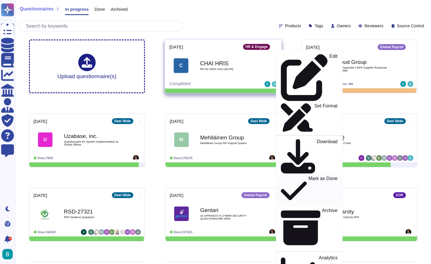
click at [308, 176] on p "Mark as Done" at bounding box center [322, 191] width 29 height 30
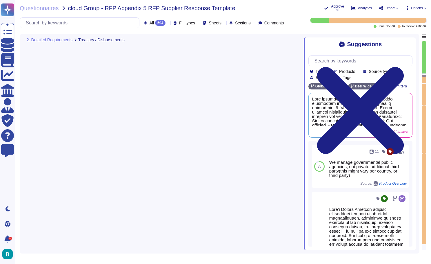
type textarea "[PERSON_NAME] does not use a third-party local payroll supplier and manages pay…"
type textarea "[PERSON_NAME] offers a variety of payment methods to support payroll processing…"
type textarea "Deel offers a comprehensive suite of global payroll reporting capabilities desi…"
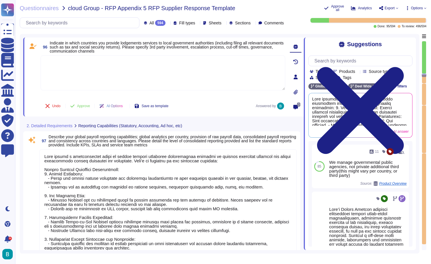
type textarea "The export compatible formats for report data, including General Ledger files, …"
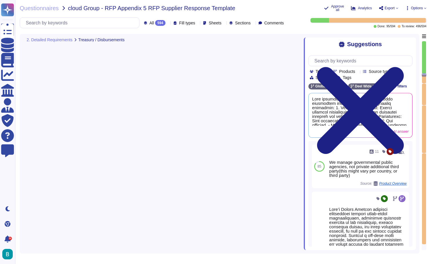
type textarea "[PERSON_NAME] offers a variety of payment methods to support payroll processing…"
type textarea "Lore ipsumd s ametconsectet adipi el seddoe tempori utlaboree doloremagnaa enim…"
type textarea "The export compatible formats for report data, including General Ledger files, …"
